Goal: Book appointment/travel/reservation

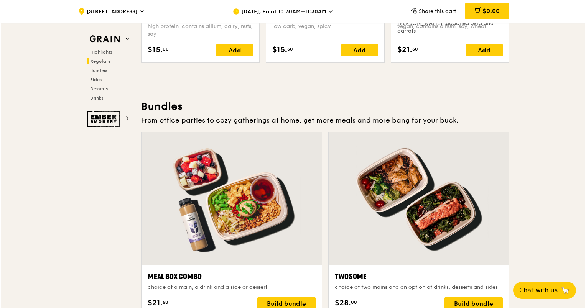
scroll to position [1074, 0]
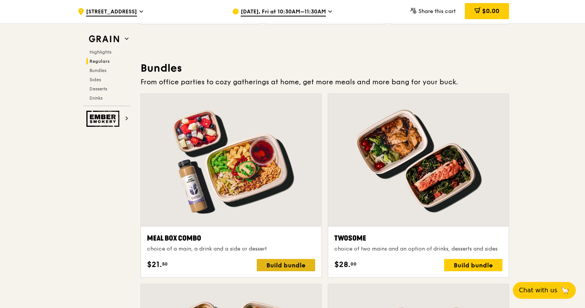
click at [273, 264] on div "Build bundle" at bounding box center [286, 265] width 58 height 12
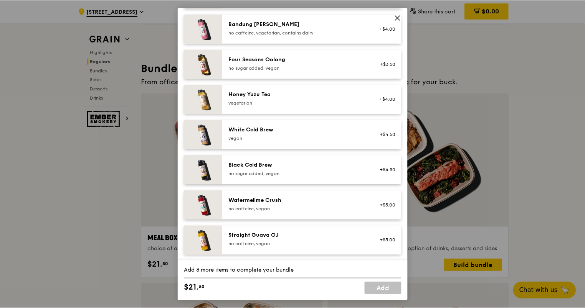
scroll to position [655, 0]
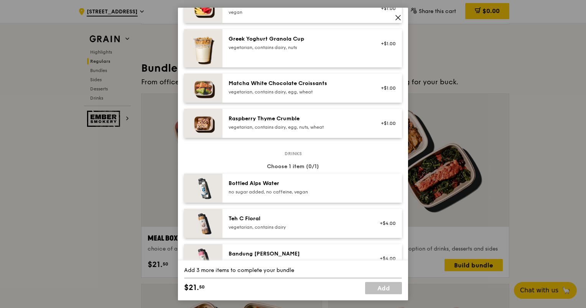
click at [397, 16] on icon at bounding box center [398, 17] width 7 height 7
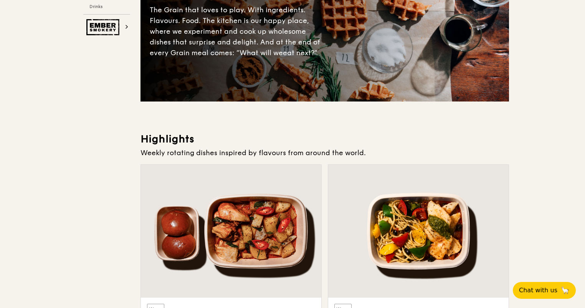
scroll to position [0, 0]
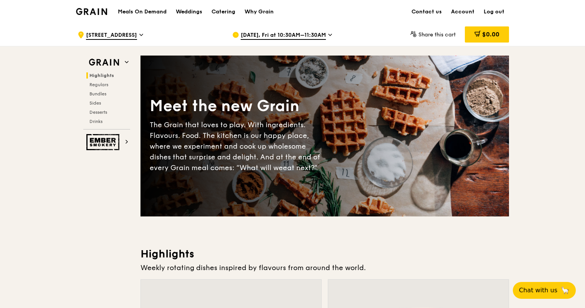
click at [319, 34] on span "[DATE], Fri at 10:30AM–11:30AM" at bounding box center [282, 35] width 85 height 8
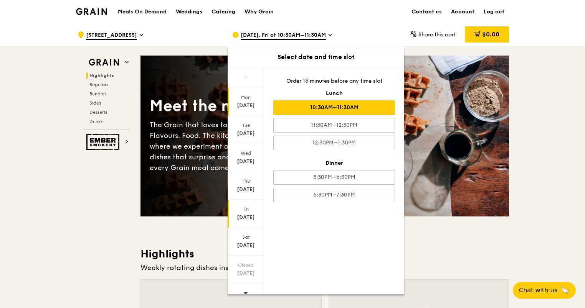
click at [246, 106] on div "[DATE]" at bounding box center [246, 106] width 34 height 8
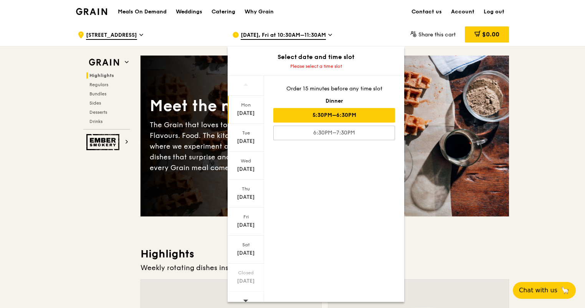
click at [328, 116] on div "5:30PM–6:30PM" at bounding box center [334, 115] width 122 height 15
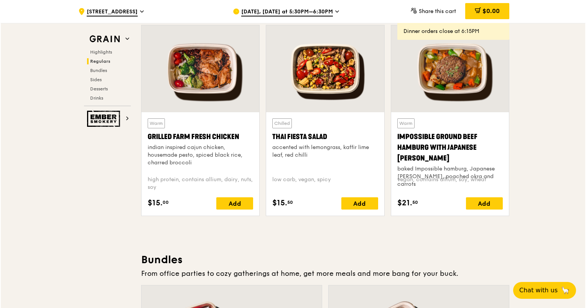
scroll to position [1074, 0]
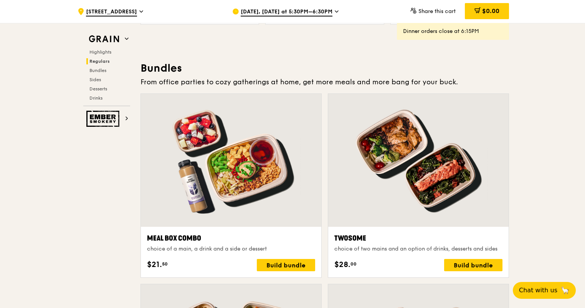
click at [263, 195] on div at bounding box center [231, 160] width 180 height 133
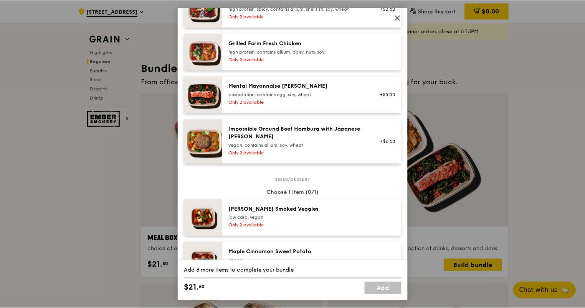
scroll to position [345, 0]
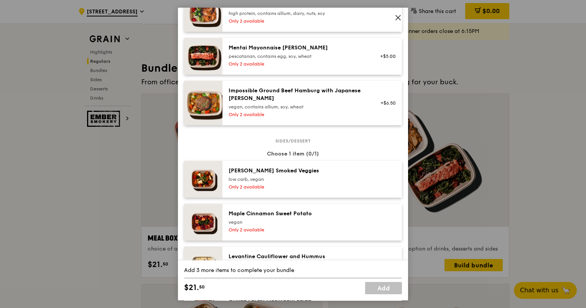
click at [401, 20] on icon at bounding box center [398, 17] width 7 height 7
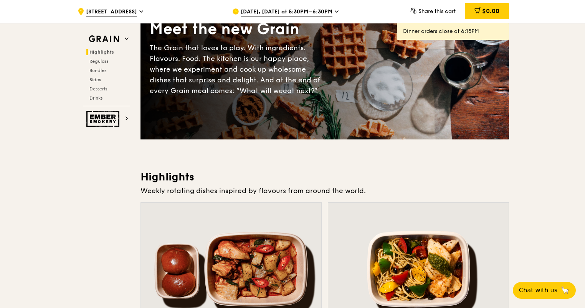
scroll to position [0, 0]
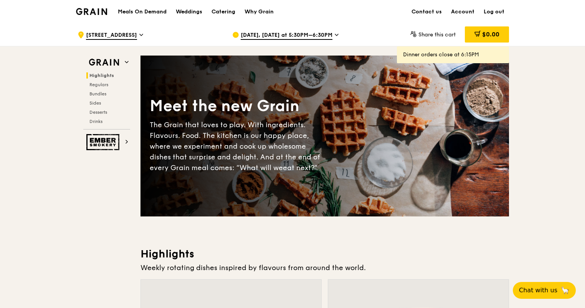
click at [266, 35] on span "[DATE], [DATE] at 5:30PM–6:30PM" at bounding box center [286, 35] width 92 height 8
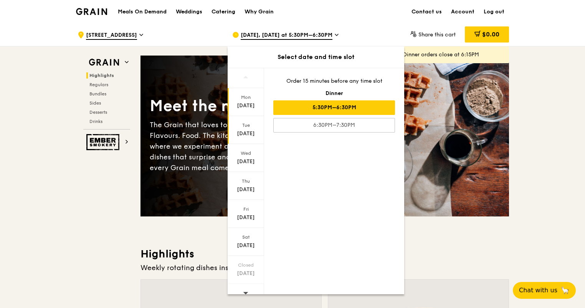
click at [248, 135] on div "[DATE]" at bounding box center [246, 134] width 34 height 8
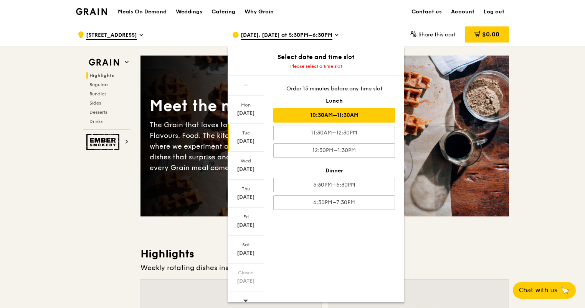
click at [347, 116] on div "10:30AM–11:30AM" at bounding box center [334, 115] width 122 height 15
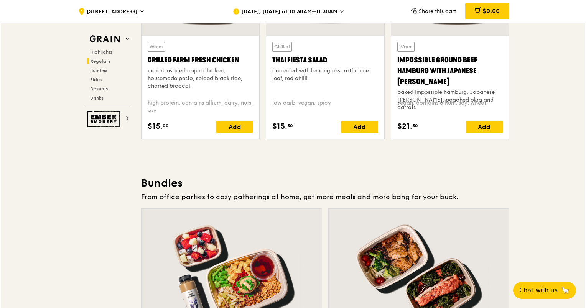
scroll to position [1112, 0]
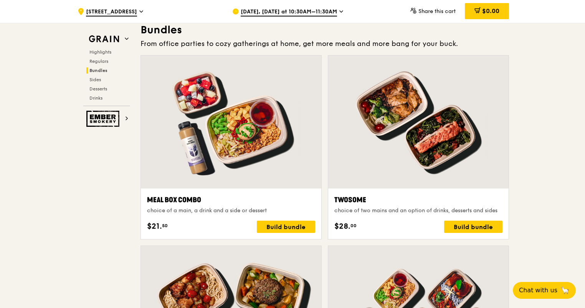
click at [212, 157] on div at bounding box center [231, 122] width 180 height 133
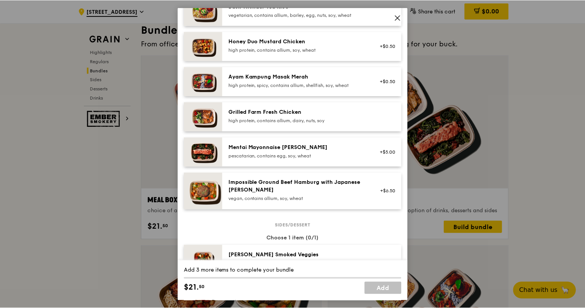
scroll to position [0, 0]
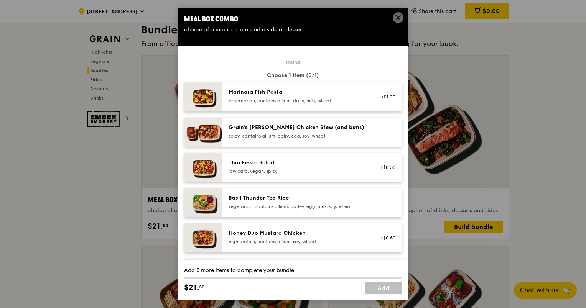
click at [398, 15] on icon at bounding box center [398, 17] width 7 height 7
